Goal: Information Seeking & Learning: Learn about a topic

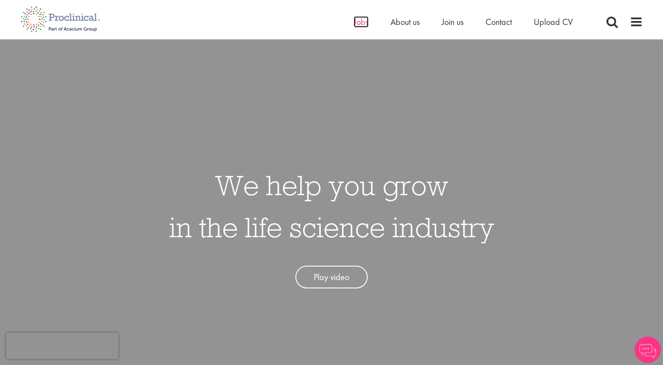
click at [366, 19] on span "Jobs" at bounding box center [360, 21] width 15 height 11
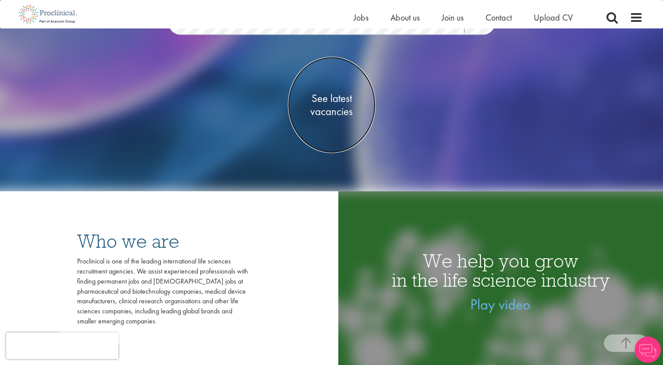
click at [336, 118] on link "See latest vacancies" at bounding box center [332, 105] width 88 height 96
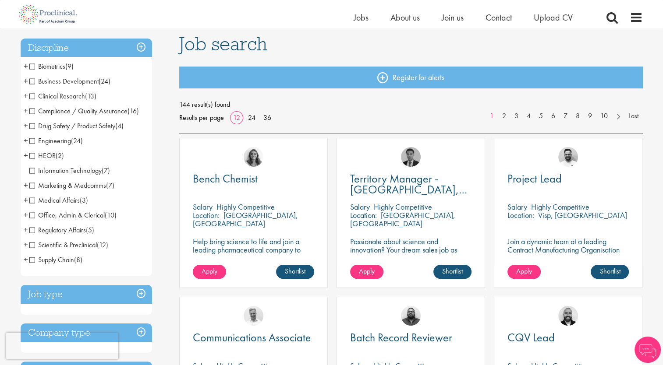
scroll to position [61, 0]
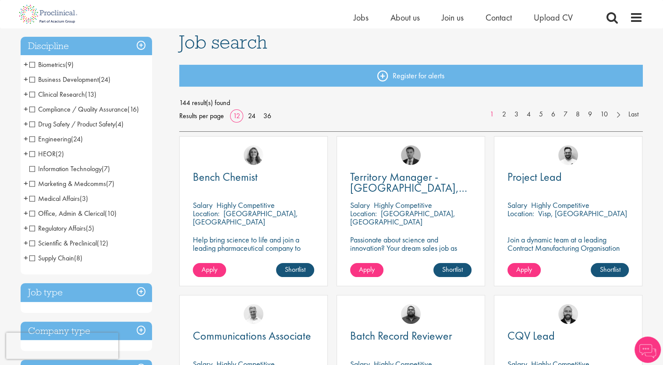
click at [28, 199] on li "Medical Affairs (3) - + Medical Liaison (2) Medical Manager (1)" at bounding box center [86, 198] width 131 height 15
click at [31, 200] on span "Medical Affairs" at bounding box center [54, 198] width 50 height 9
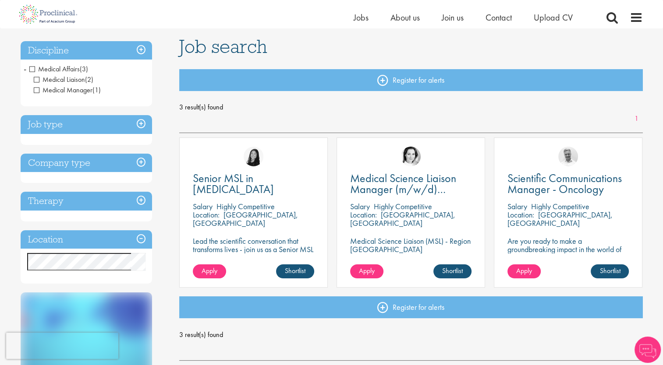
scroll to position [57, 0]
click at [32, 69] on span "Medical Affairs" at bounding box center [54, 68] width 50 height 9
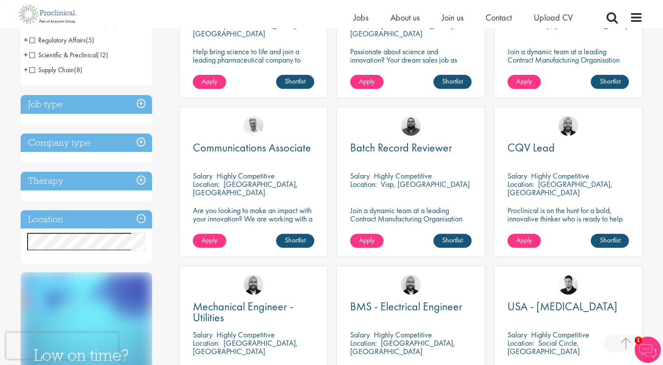
scroll to position [256, 0]
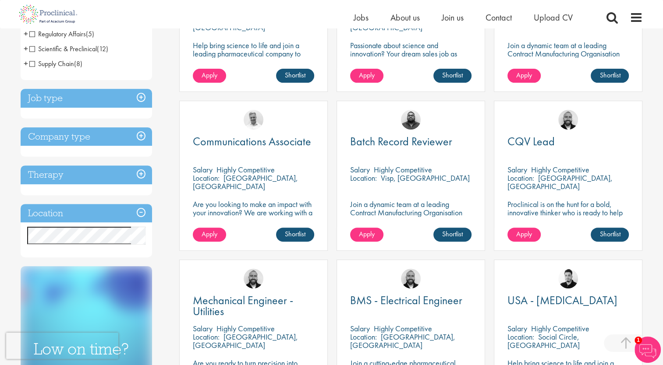
click at [74, 104] on h3 "Job type" at bounding box center [86, 98] width 131 height 19
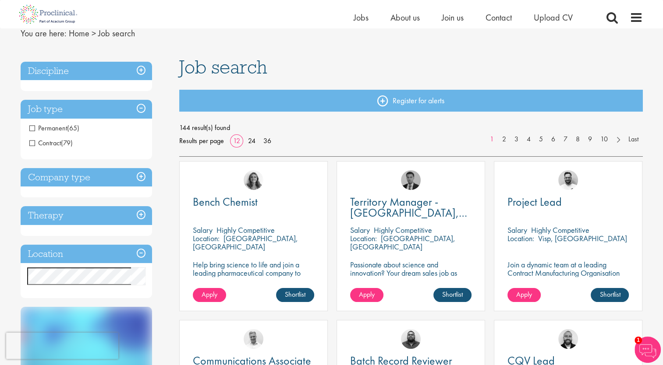
scroll to position [35, 0]
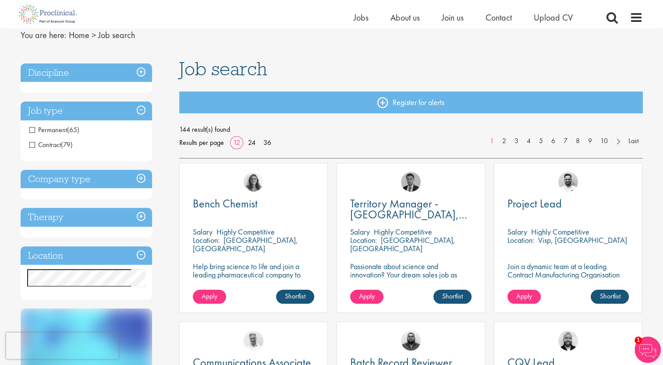
click at [59, 175] on h3 "Company type" at bounding box center [86, 179] width 131 height 19
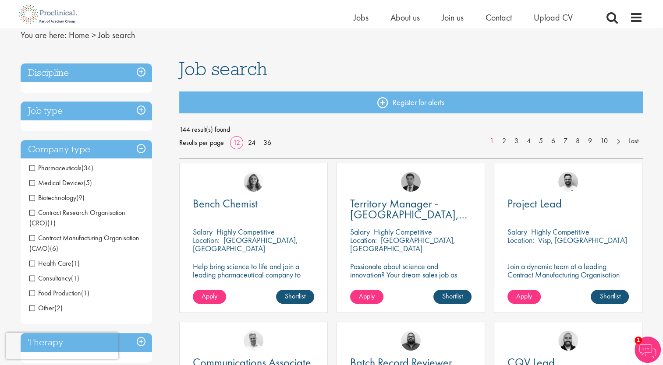
click at [64, 171] on span "Pharmaceuticals" at bounding box center [55, 167] width 52 height 9
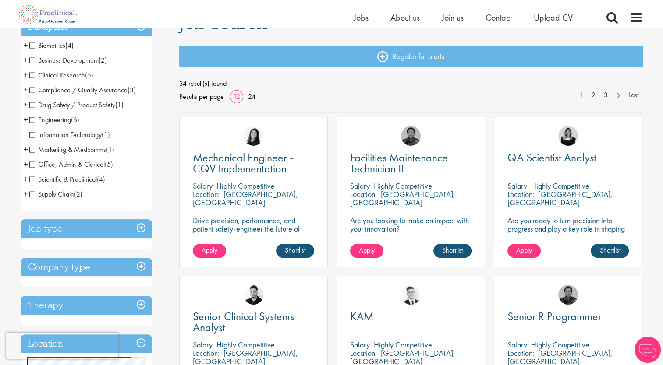
scroll to position [84, 0]
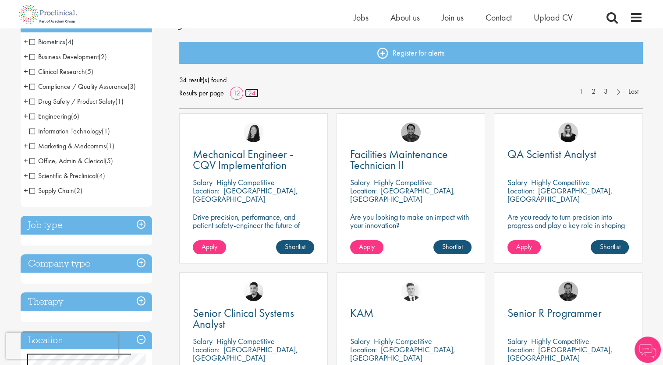
click at [256, 95] on link "24" at bounding box center [252, 92] width 14 height 9
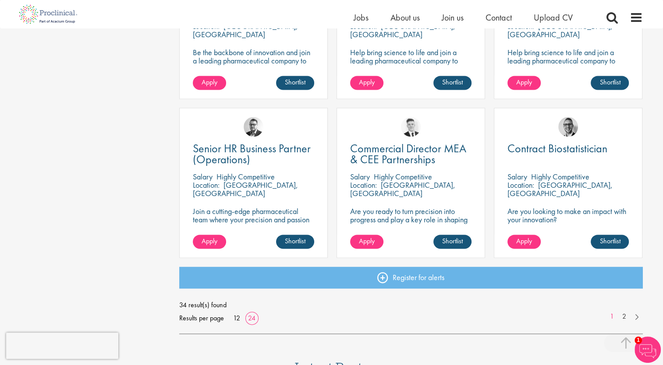
scroll to position [1205, 0]
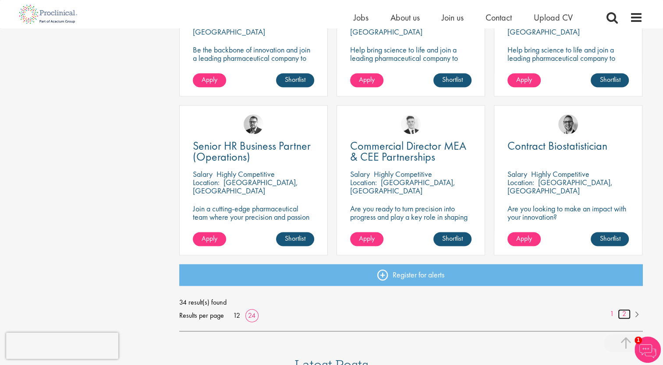
click at [624, 317] on link "2" at bounding box center [624, 314] width 13 height 10
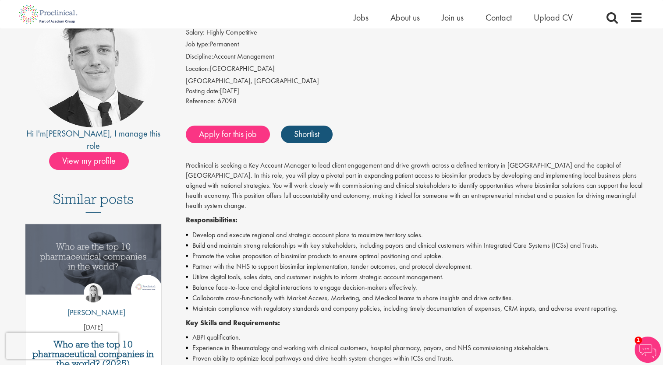
scroll to position [95, 0]
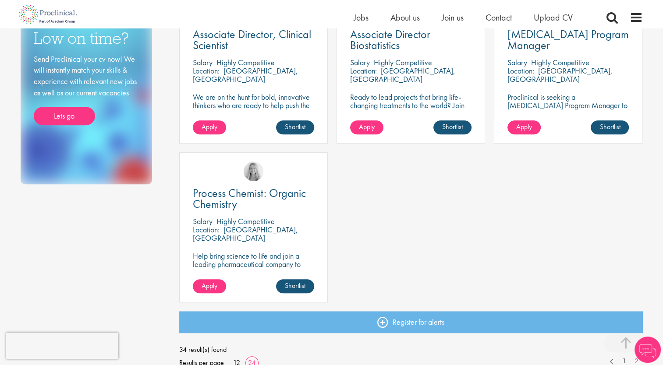
scroll to position [523, 0]
